Goal: Transaction & Acquisition: Purchase product/service

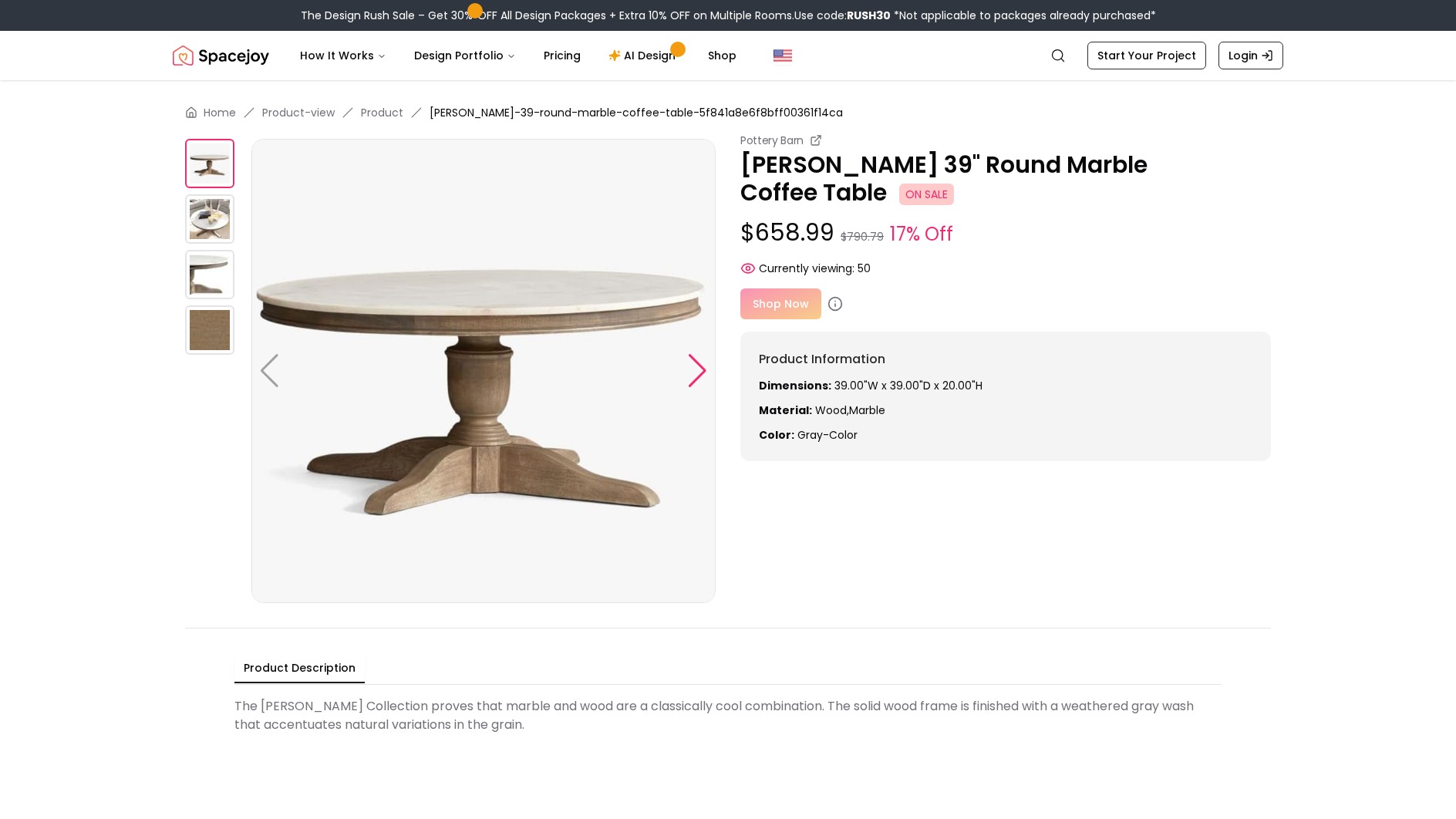
click at [694, 370] on div at bounding box center [697, 371] width 21 height 34
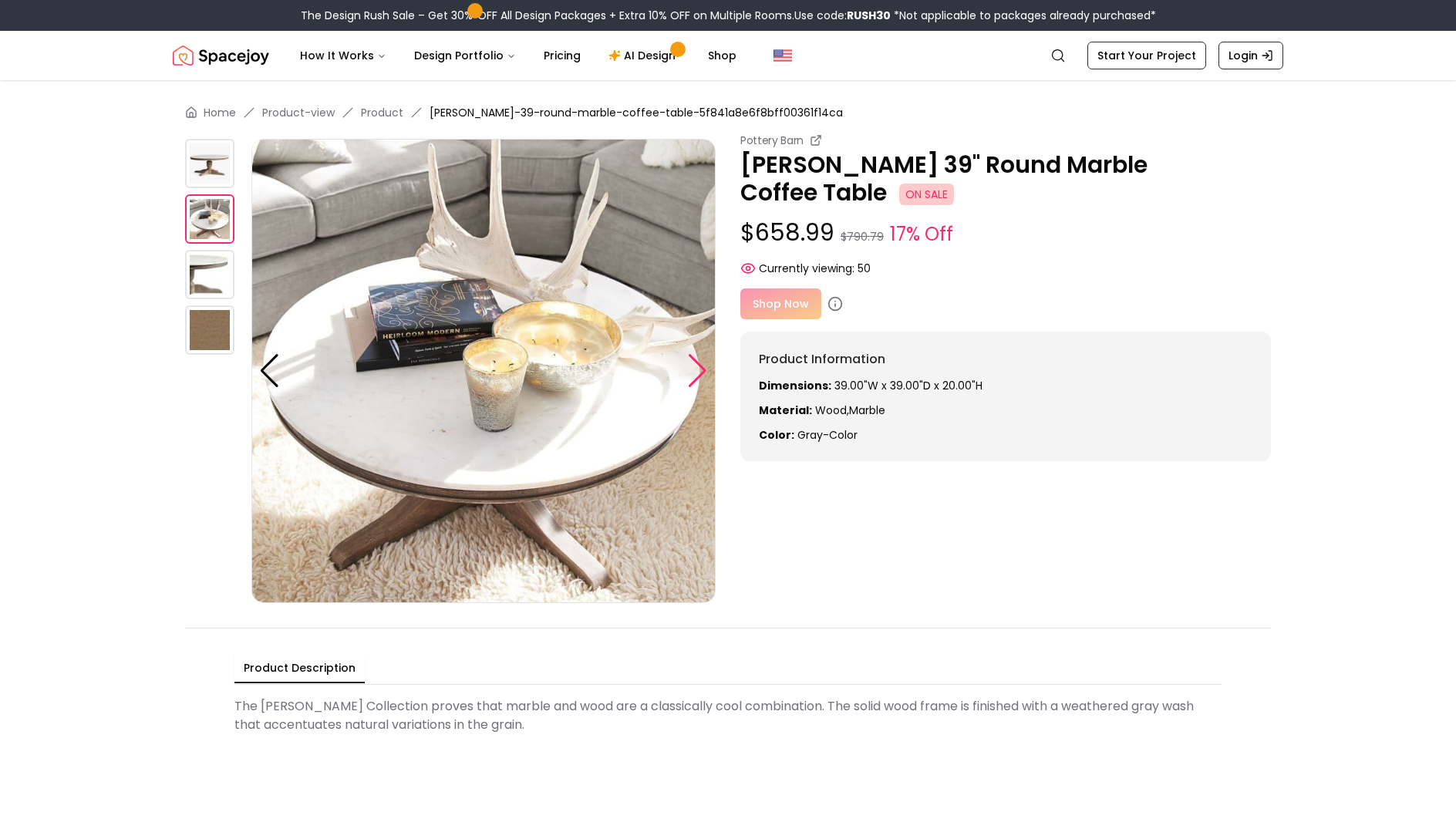
click at [694, 370] on div at bounding box center [697, 371] width 21 height 34
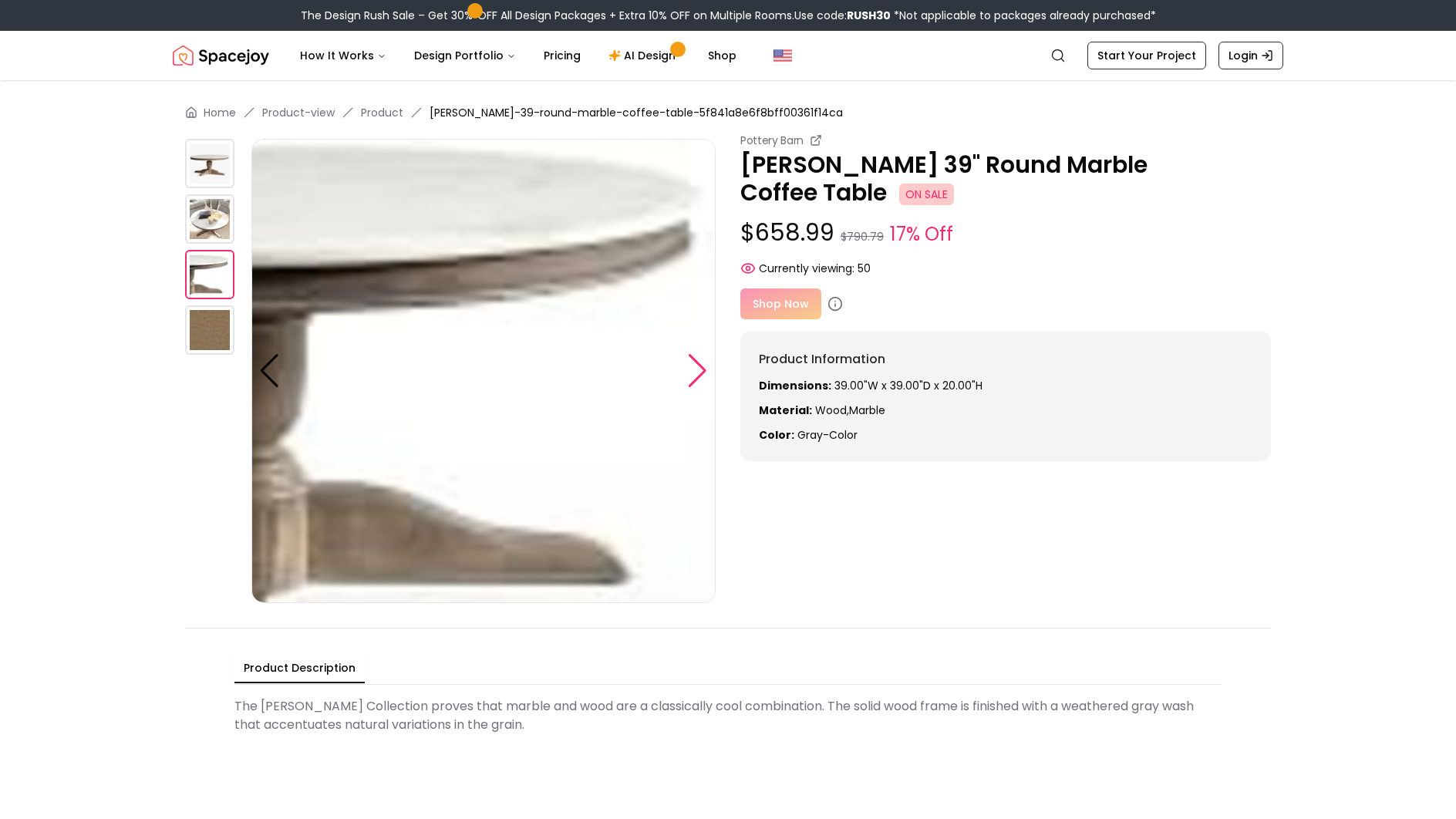
click at [694, 370] on div at bounding box center [697, 371] width 21 height 34
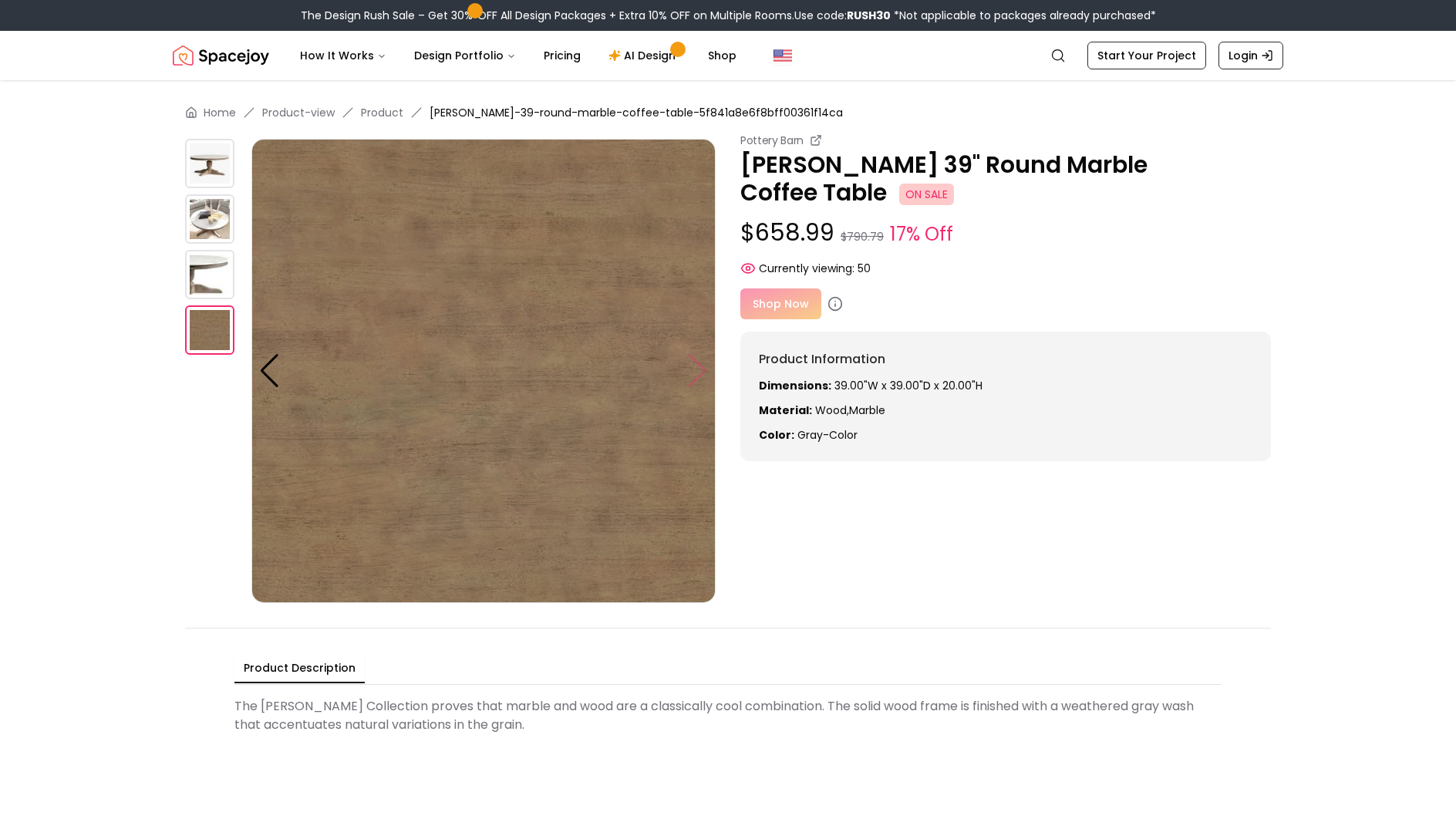
click at [694, 370] on img at bounding box center [484, 371] width 464 height 464
click at [270, 374] on div at bounding box center [269, 371] width 21 height 34
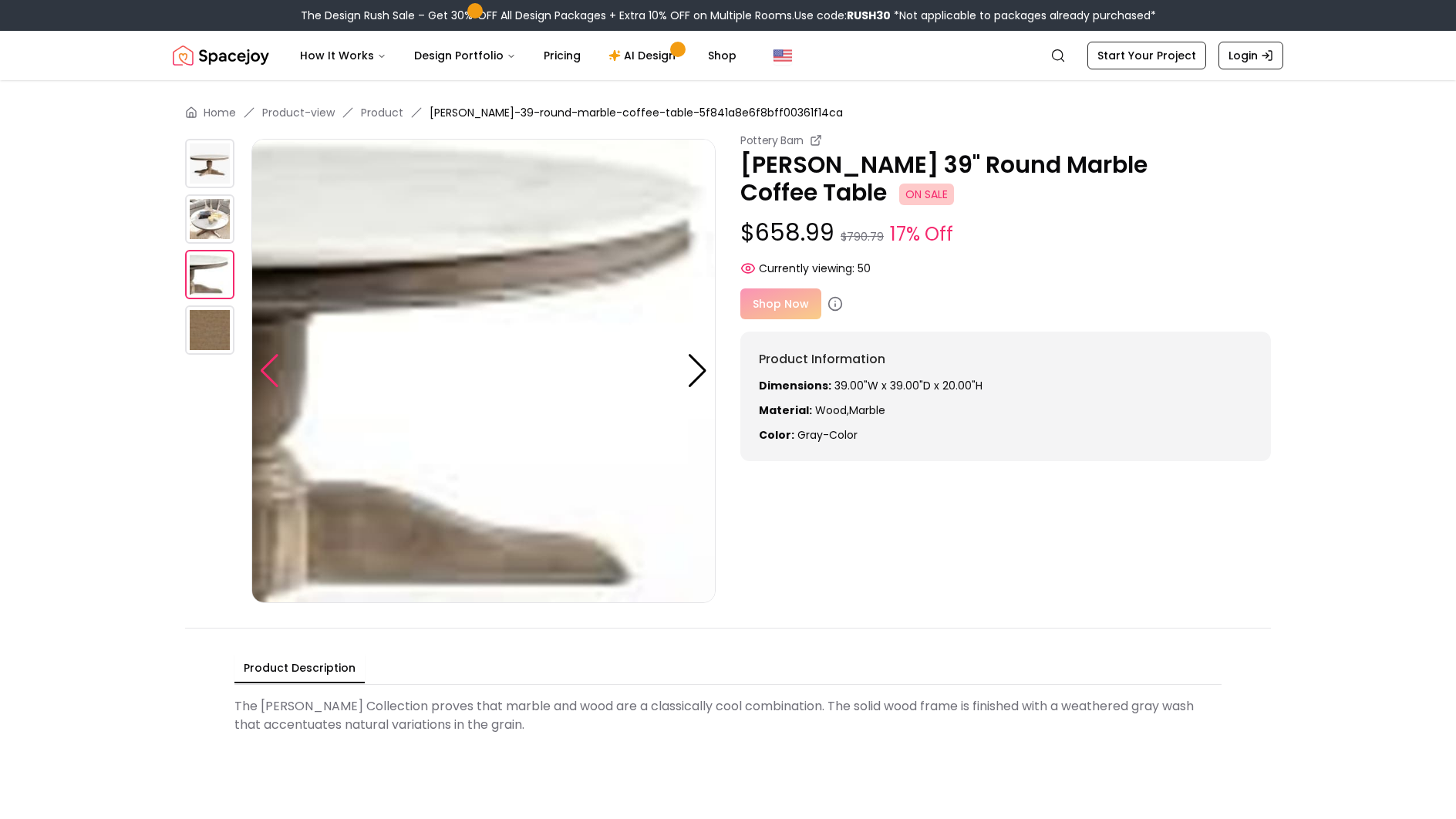
click at [271, 374] on div at bounding box center [269, 371] width 21 height 34
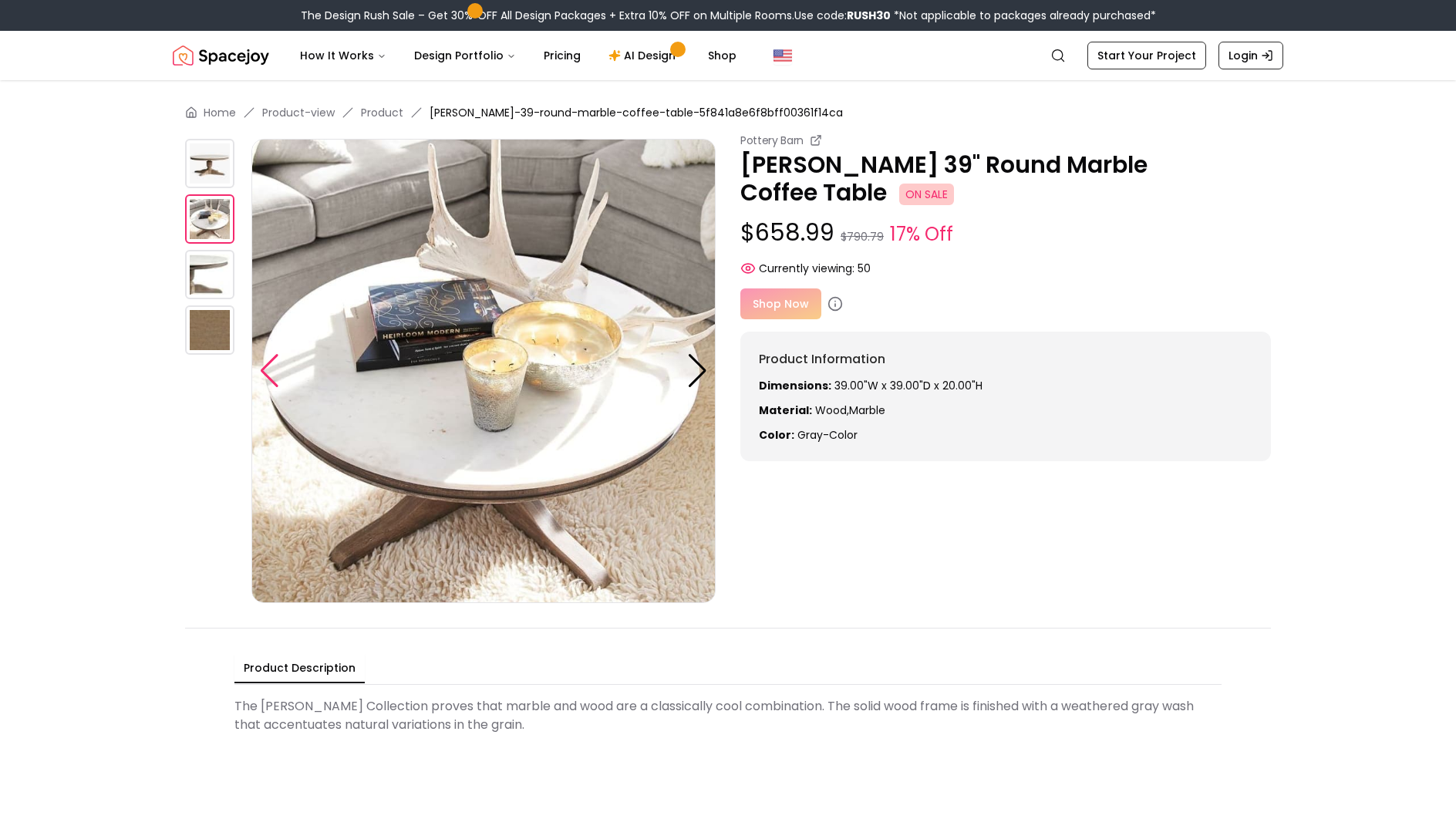
click at [271, 374] on div at bounding box center [269, 371] width 21 height 34
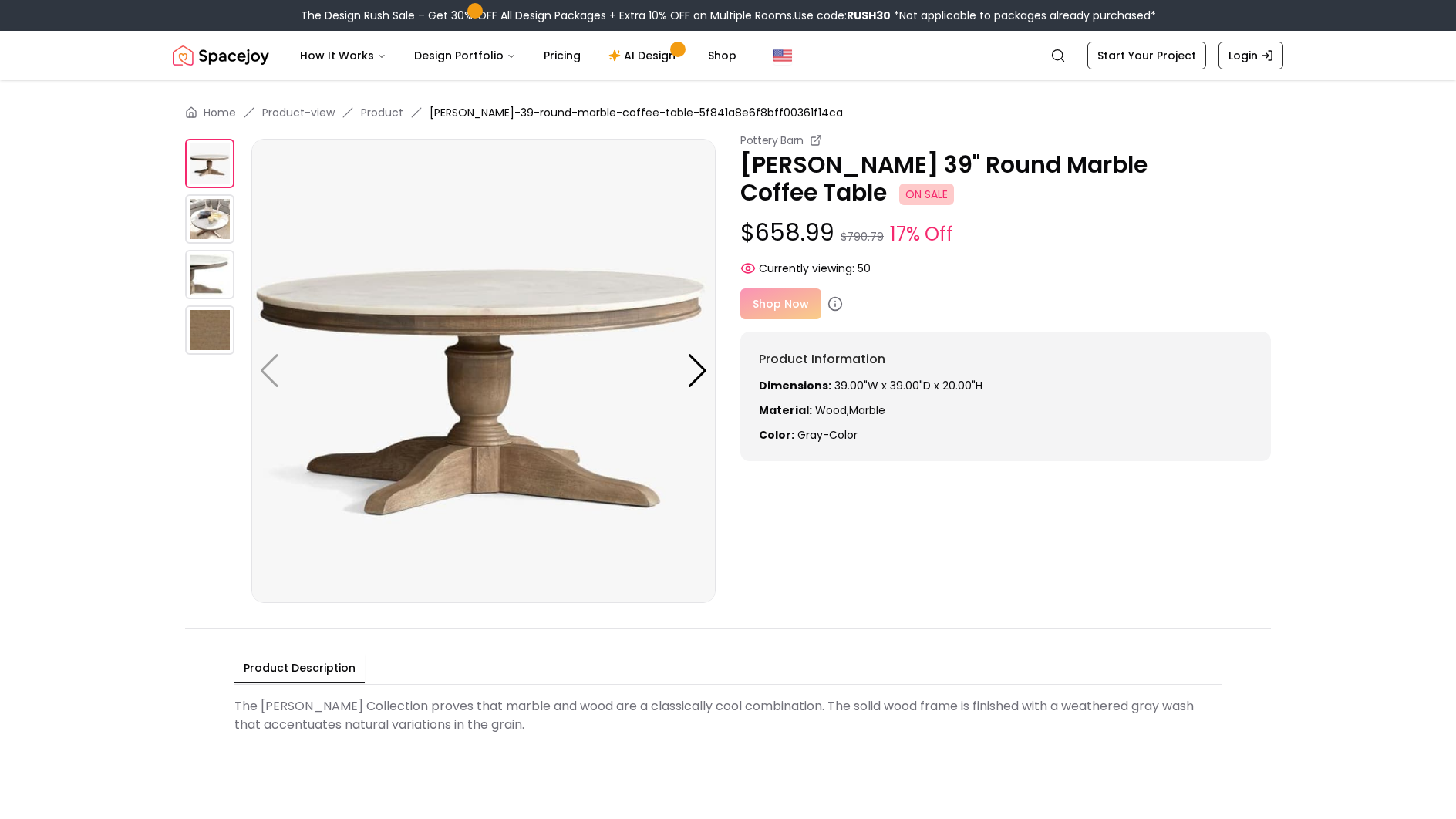
click at [782, 301] on div "Shop Now" at bounding box center [1005, 303] width 530 height 31
click at [836, 306] on icon at bounding box center [836, 305] width 0 height 2
click at [834, 302] on icon at bounding box center [836, 304] width 16 height 16
click at [783, 308] on div "Shop Now" at bounding box center [1005, 303] width 530 height 31
click at [711, 58] on link "Shop" at bounding box center [723, 55] width 54 height 31
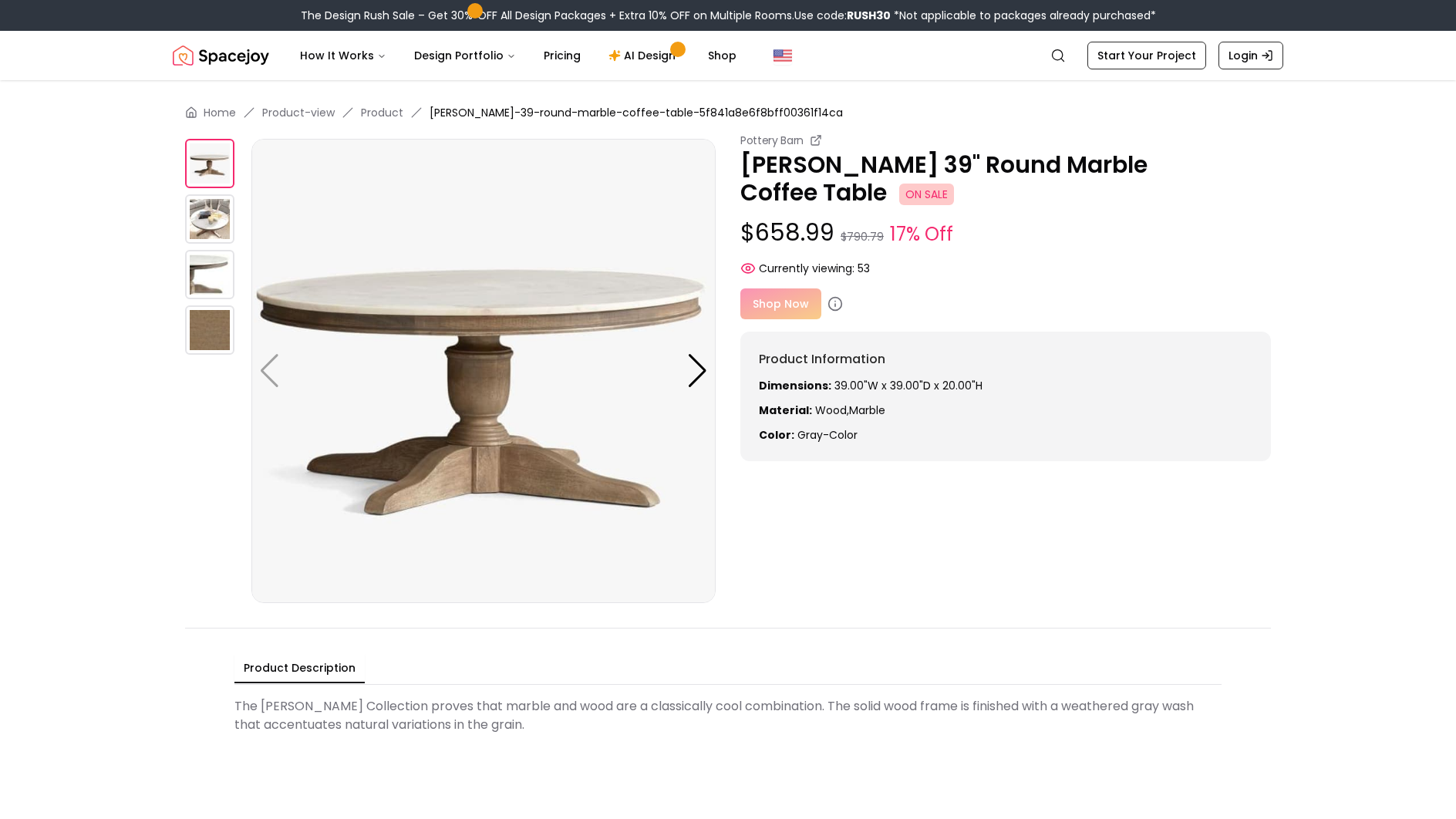
click at [781, 305] on div "Shop Now" at bounding box center [1005, 303] width 530 height 31
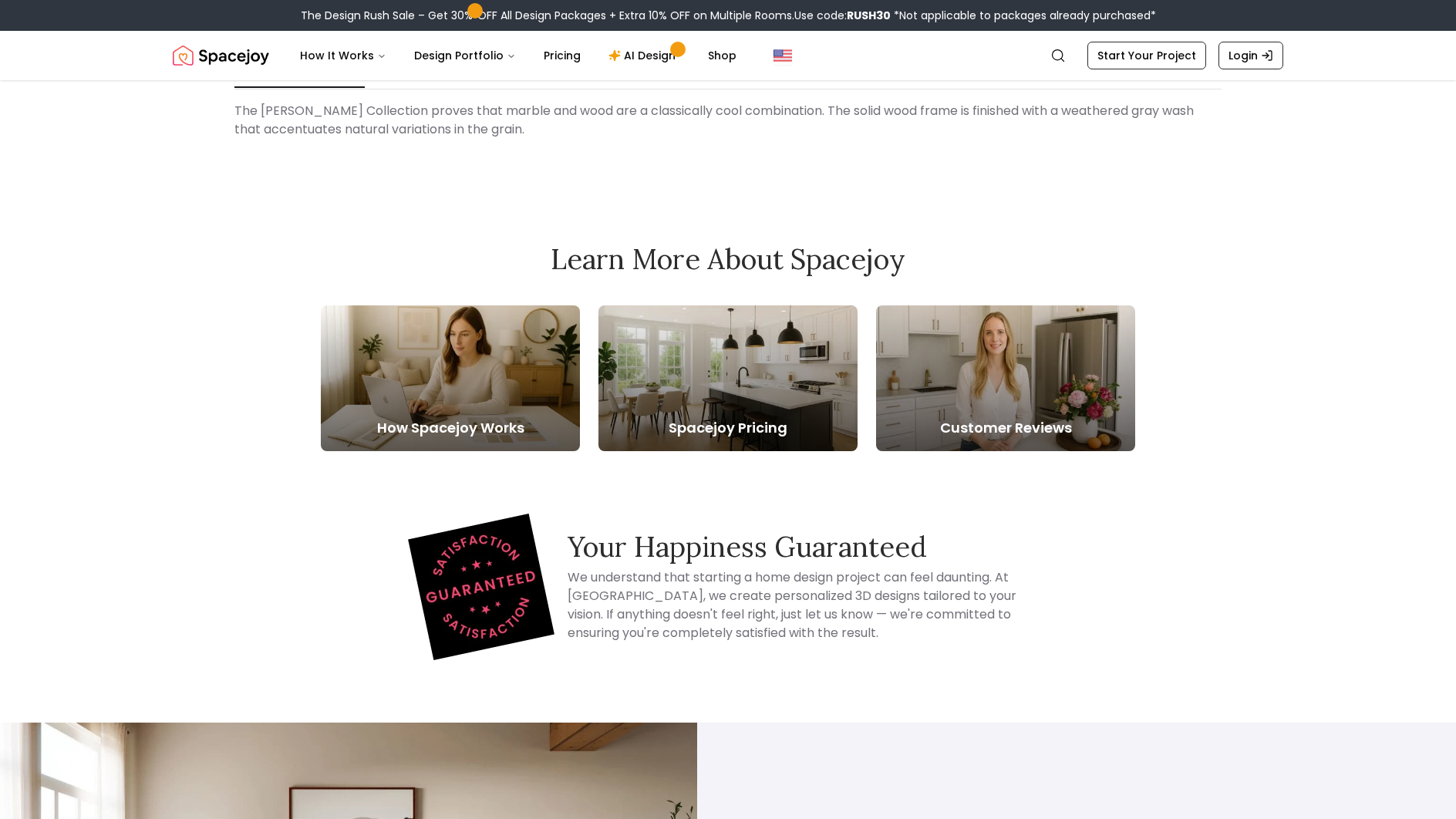
scroll to position [532, 0]
